Goal: Information Seeking & Learning: Learn about a topic

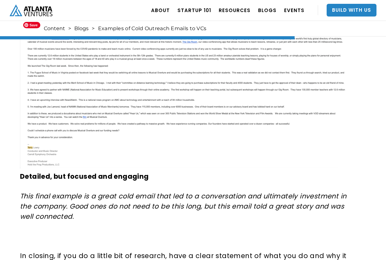
scroll to position [2403, 0]
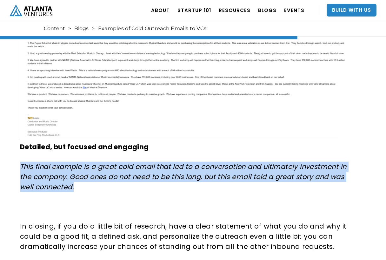
drag, startPoint x: 118, startPoint y: 159, endPoint x: 146, endPoint y: 188, distance: 39.3
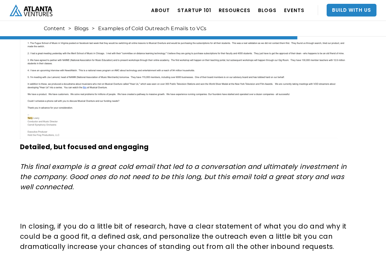
click at [155, 205] on p "‍" at bounding box center [184, 207] width 328 height 10
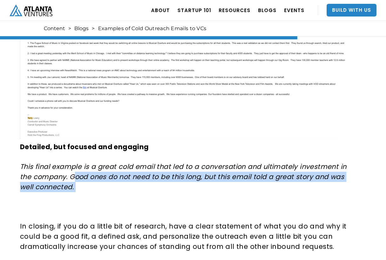
drag, startPoint x: 77, startPoint y: 177, endPoint x: 135, endPoint y: 199, distance: 62.5
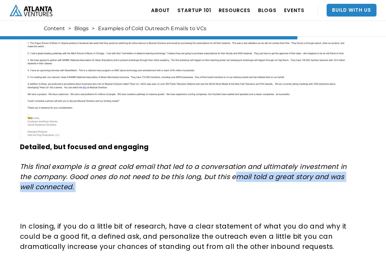
drag, startPoint x: 235, startPoint y: 177, endPoint x: 266, endPoint y: 215, distance: 48.8
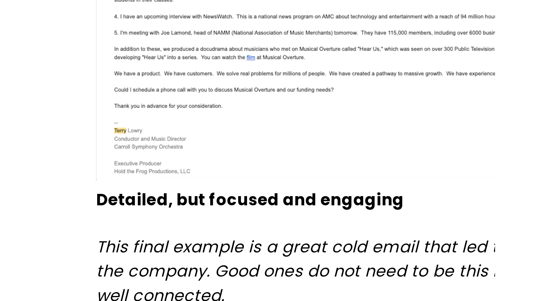
scroll to position [2333, 0]
